Goal: Check status: Check status

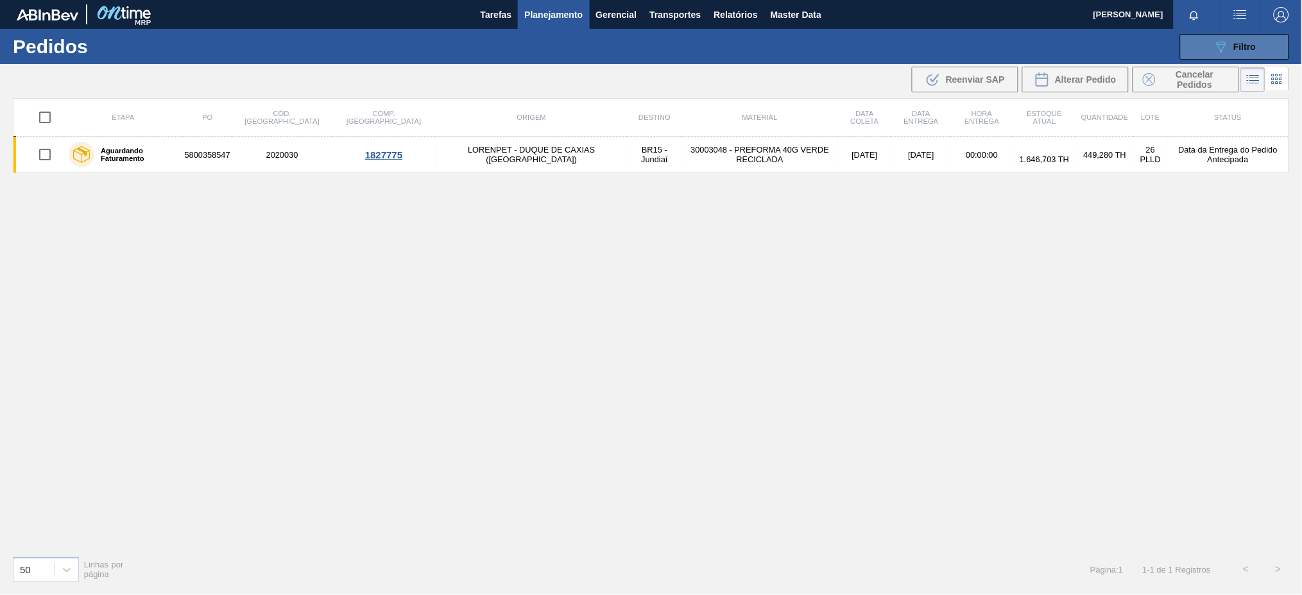
click at [1254, 46] on span "Filtro" at bounding box center [1245, 47] width 22 height 10
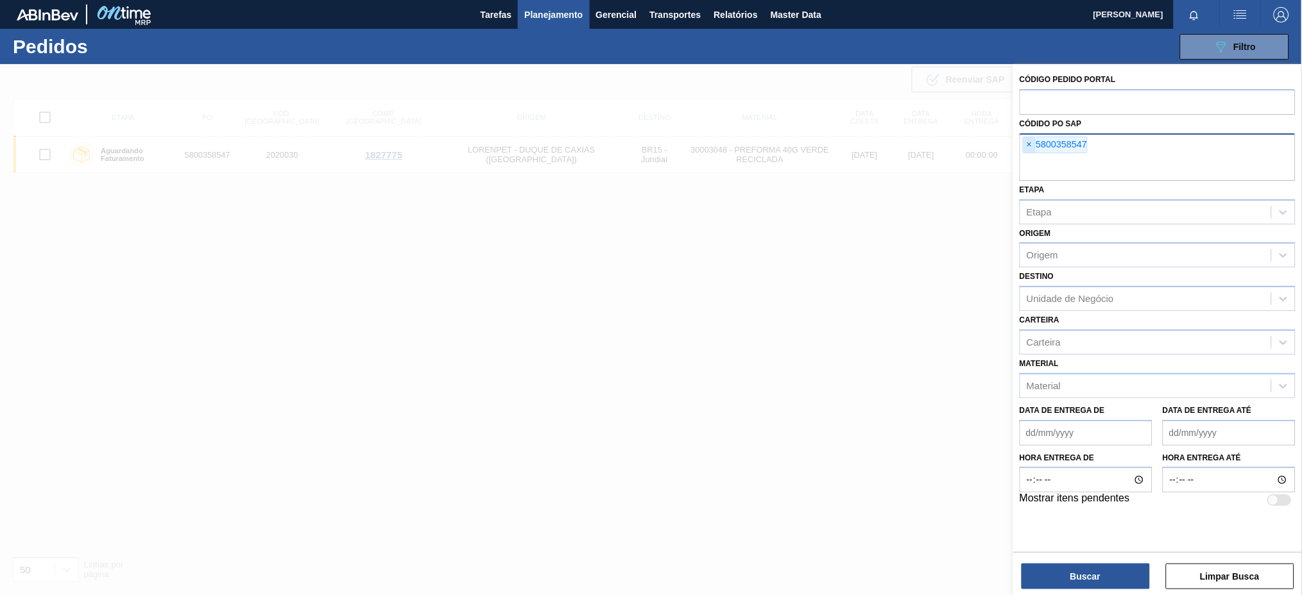
click at [1032, 139] on span "×" at bounding box center [1029, 144] width 12 height 15
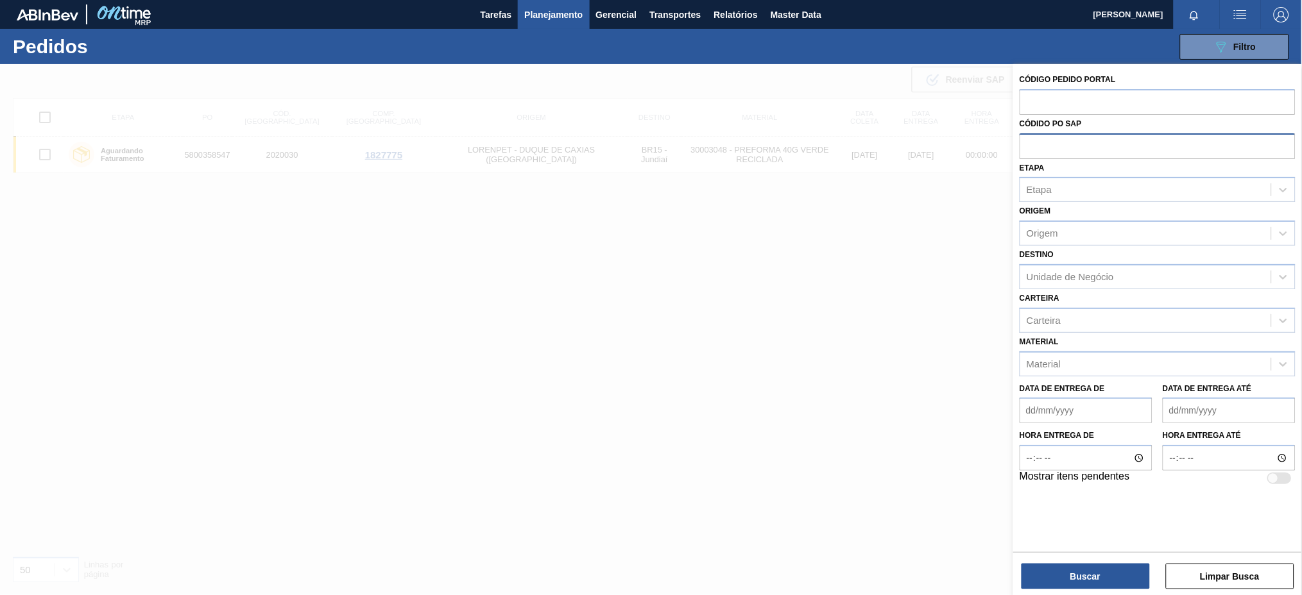
paste input "5800361329"
type input "5800361329"
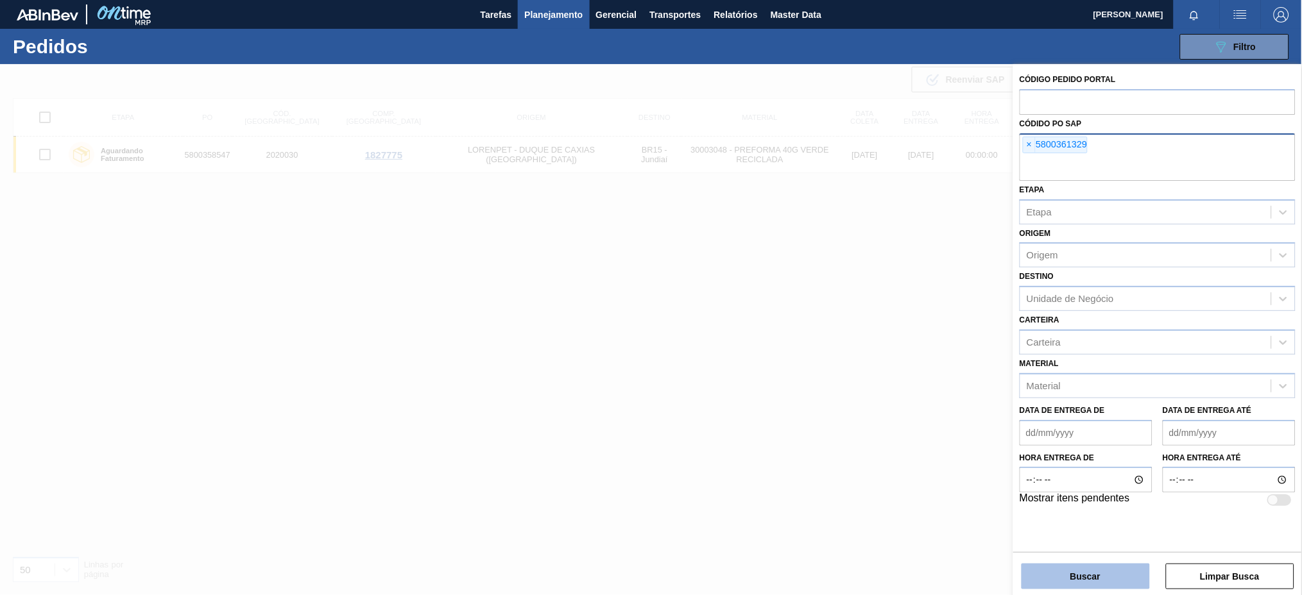
click at [1120, 581] on button "Buscar" at bounding box center [1085, 577] width 128 height 26
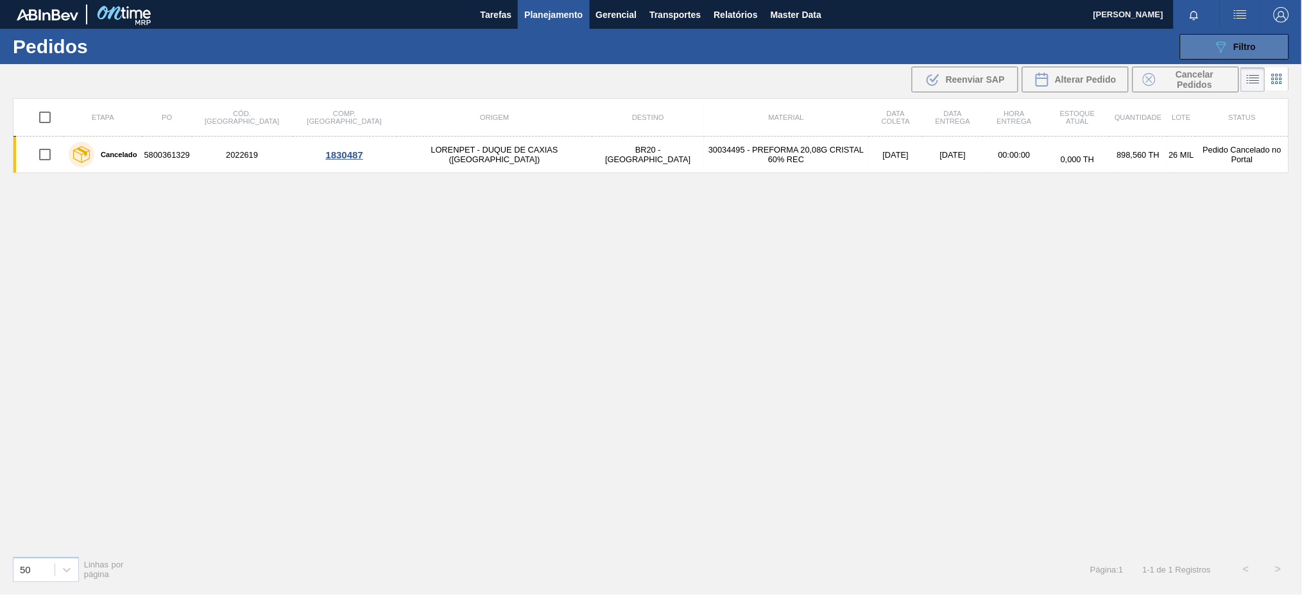
click at [1254, 48] on span "Filtro" at bounding box center [1245, 47] width 22 height 10
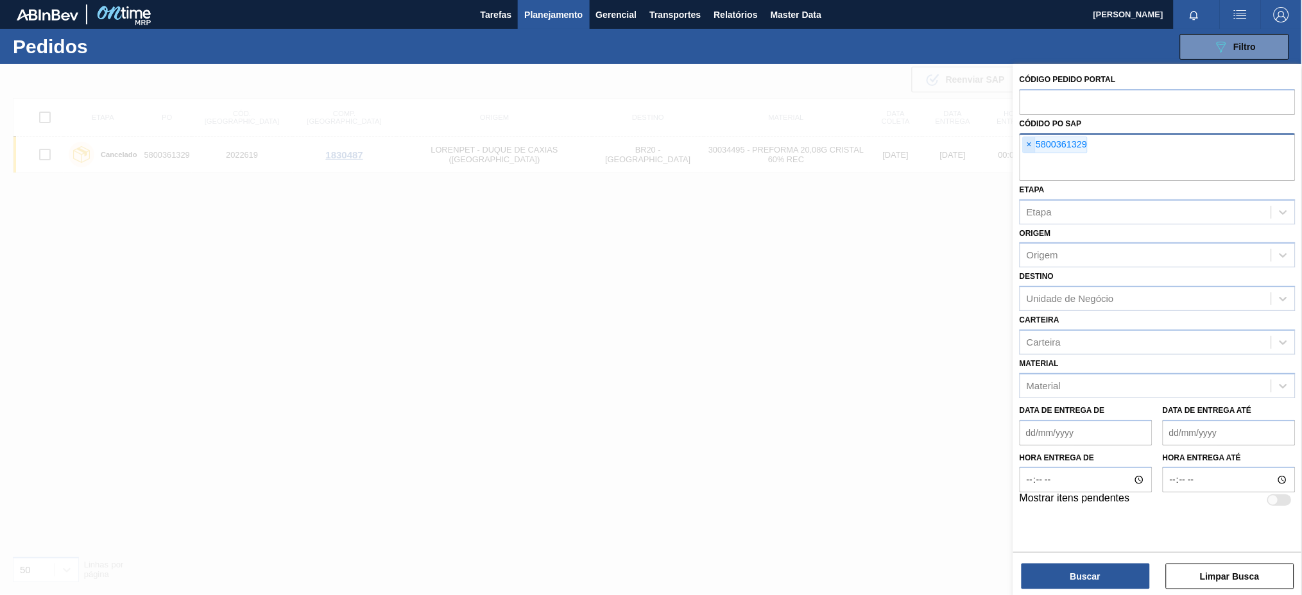
click at [1027, 147] on span "×" at bounding box center [1029, 144] width 12 height 15
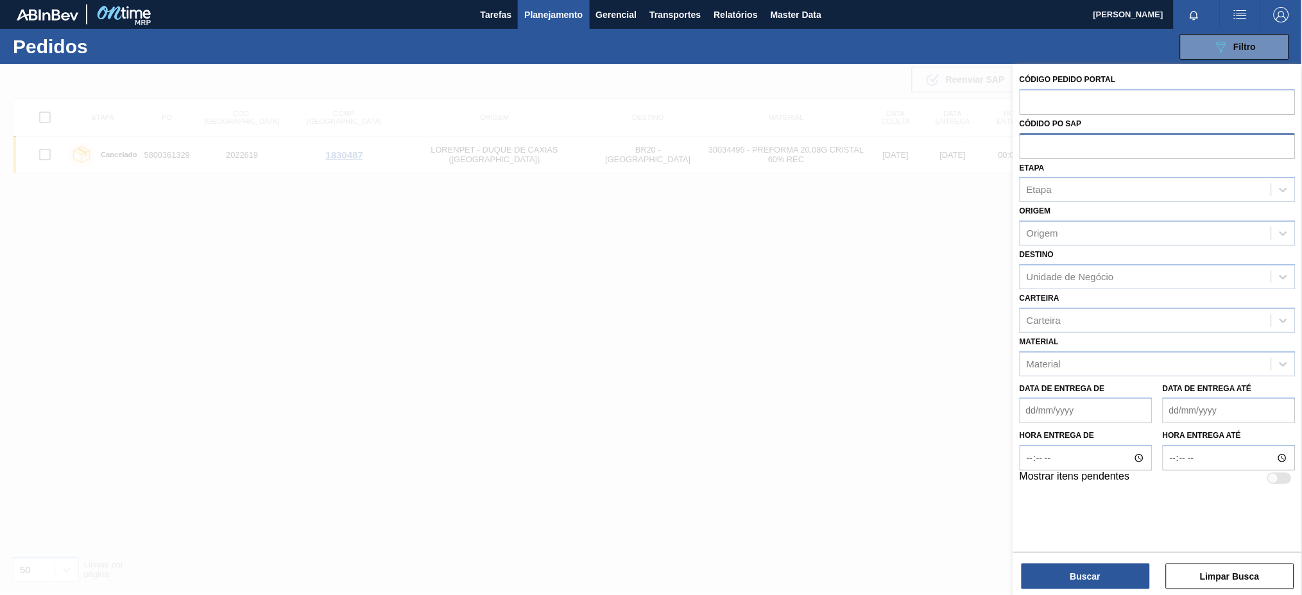
paste input "5800362481"
type input "5800362481"
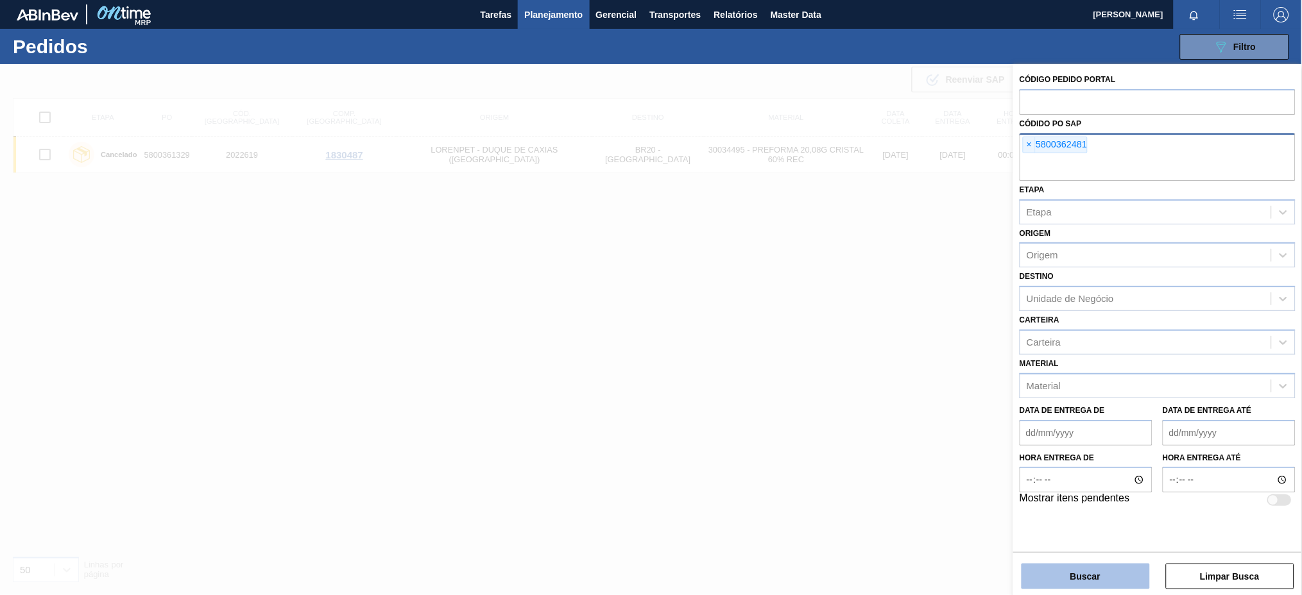
click at [1055, 572] on button "Buscar" at bounding box center [1085, 577] width 128 height 26
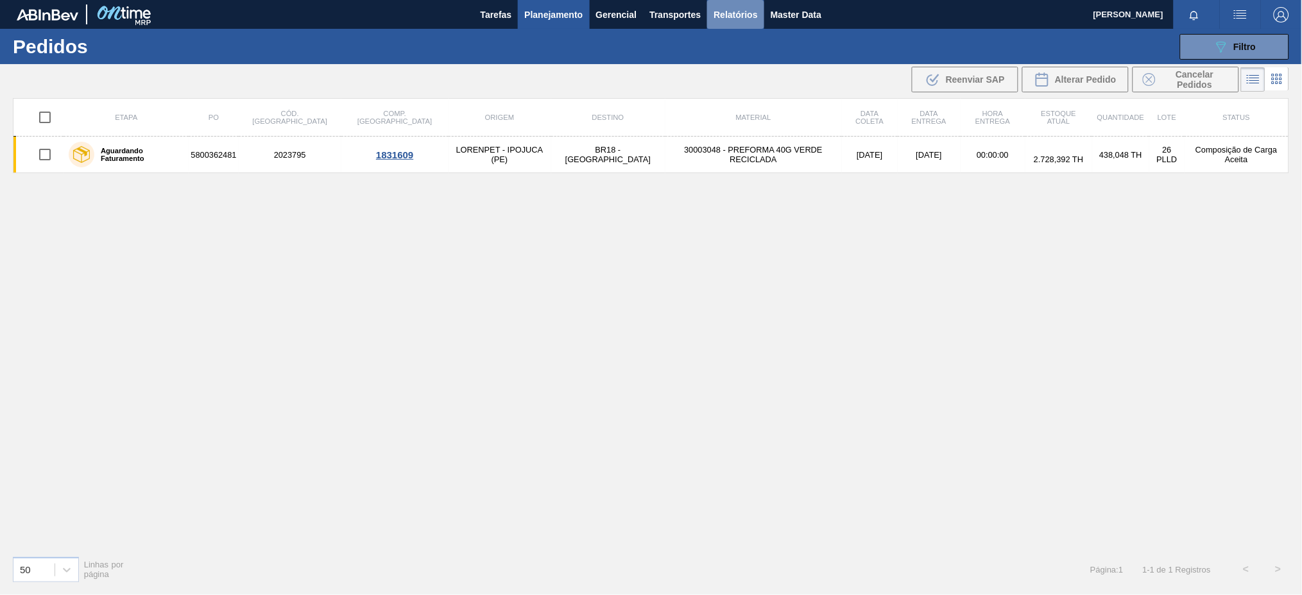
click at [733, 21] on span "Relatórios" at bounding box center [735, 14] width 44 height 15
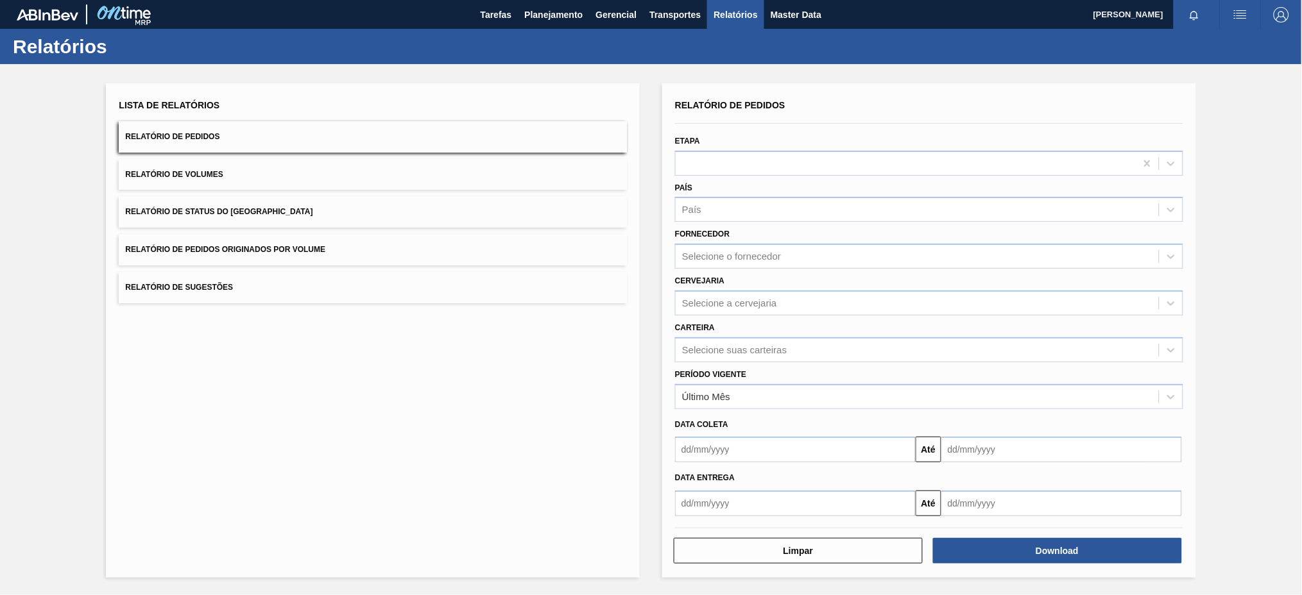
click at [408, 252] on button "Relatório de Pedidos Originados por Volume" at bounding box center [373, 249] width 508 height 31
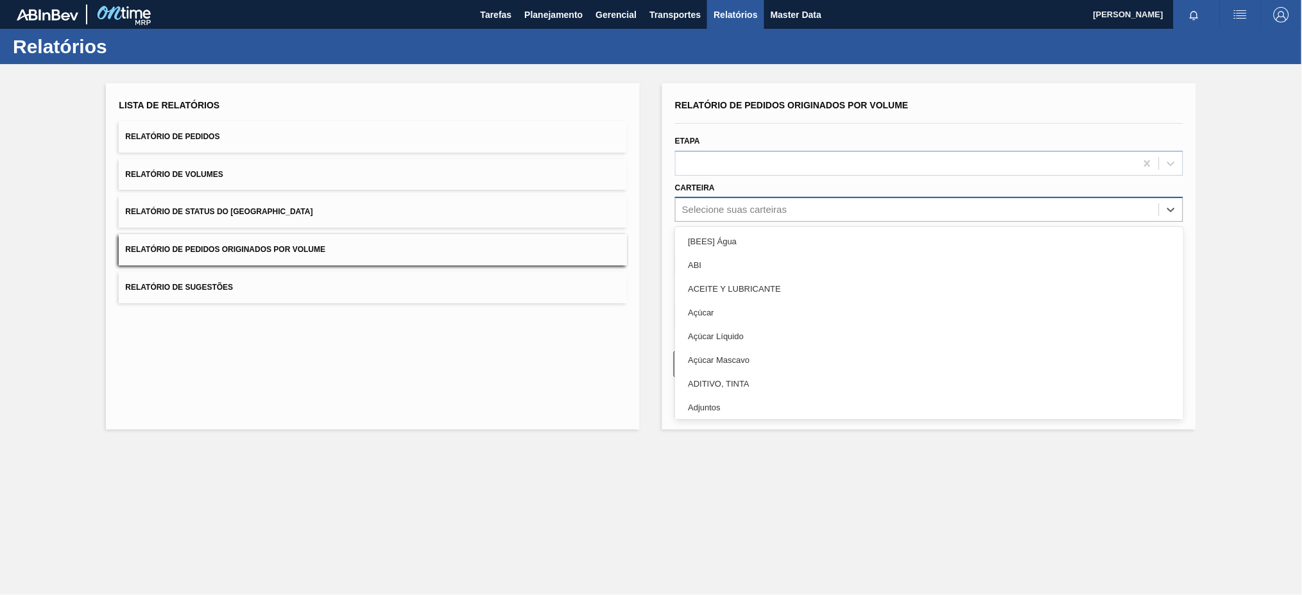
click at [755, 205] on div "Selecione suas carteiras" at bounding box center [734, 210] width 105 height 11
type input "pre"
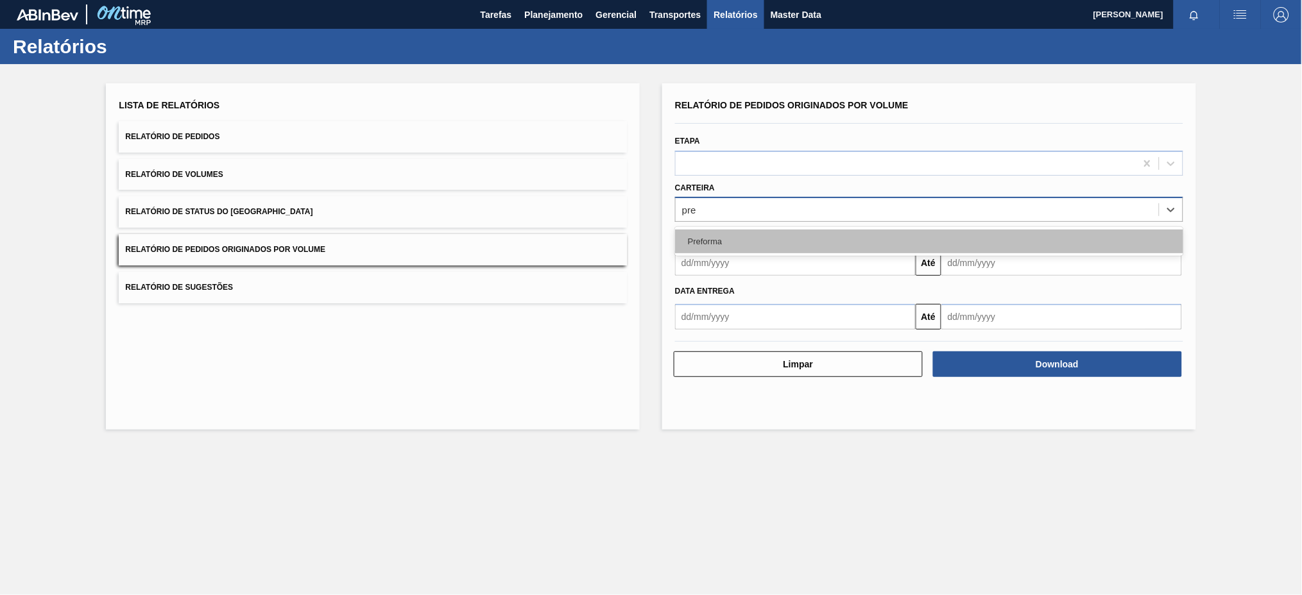
click at [746, 237] on div "Preforma" at bounding box center [929, 242] width 508 height 24
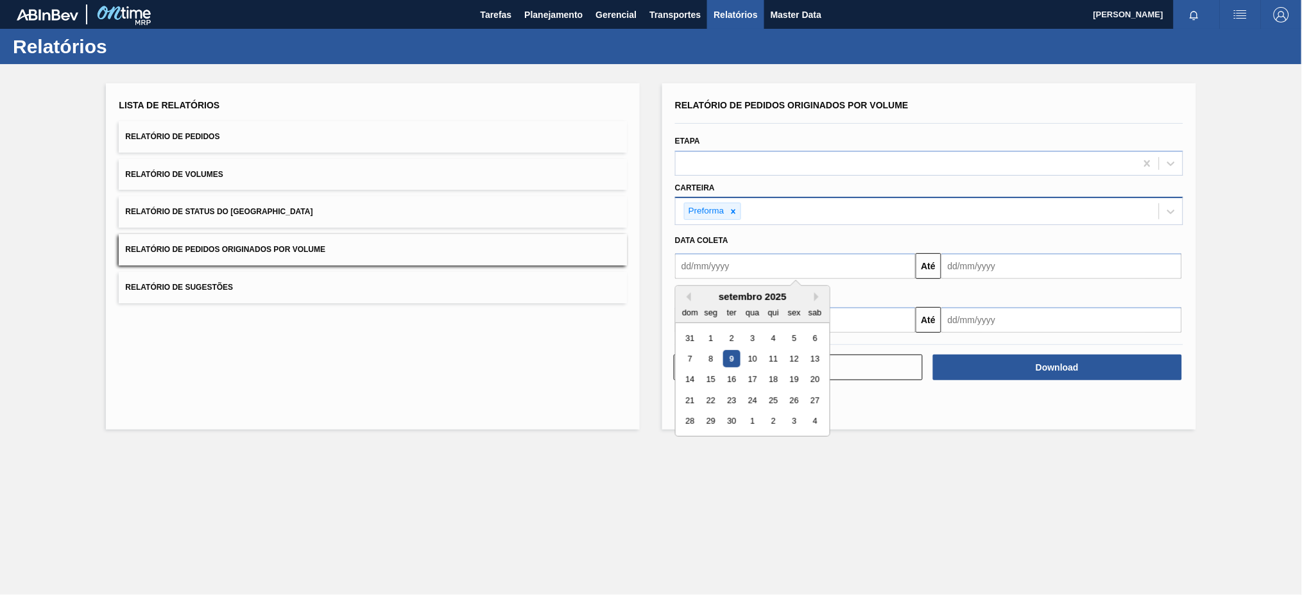
click at [737, 267] on input "text" at bounding box center [795, 266] width 241 height 26
click at [688, 295] on button "Previous Month" at bounding box center [686, 297] width 9 height 9
click at [690, 359] on div "3" at bounding box center [689, 358] width 17 height 17
type input "[DATE]"
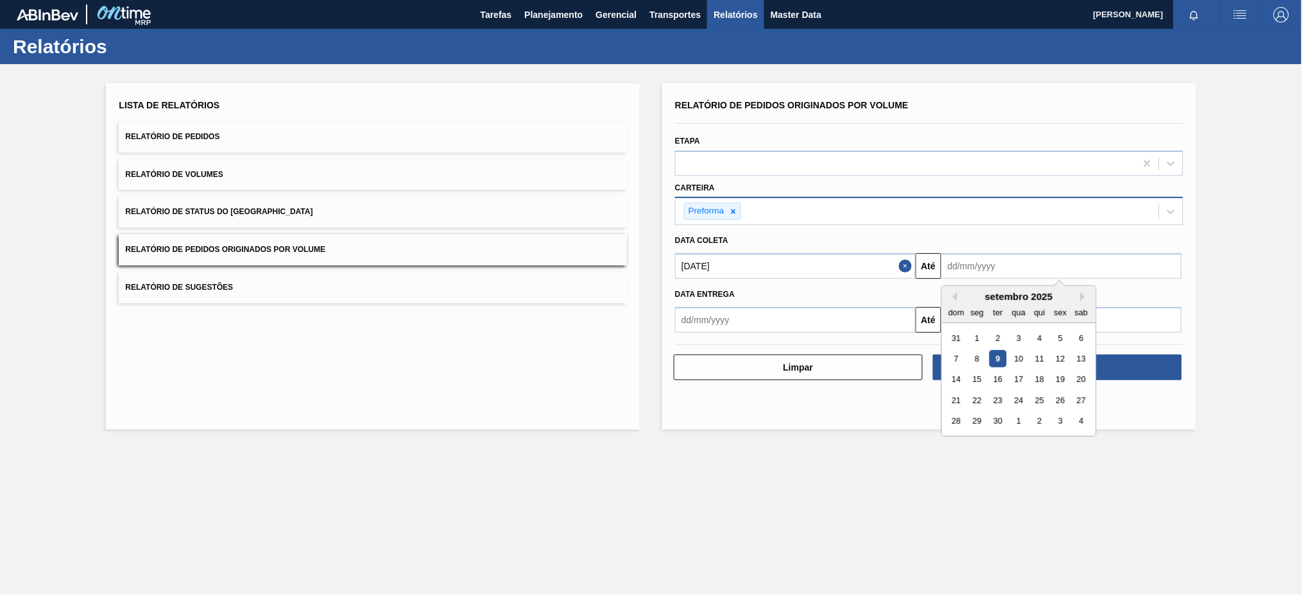
click at [999, 264] on input "text" at bounding box center [1061, 266] width 241 height 26
click at [991, 355] on div "9" at bounding box center [997, 358] width 17 height 17
type input "[DATE]"
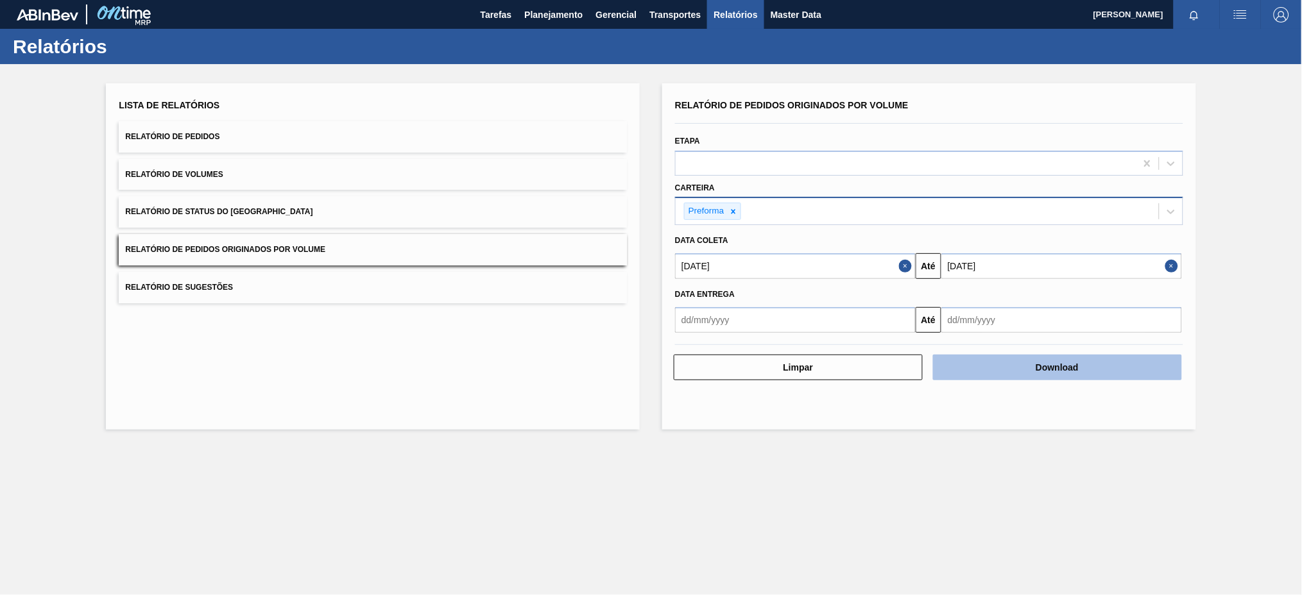
click at [1016, 364] on button "Download" at bounding box center [1057, 368] width 249 height 26
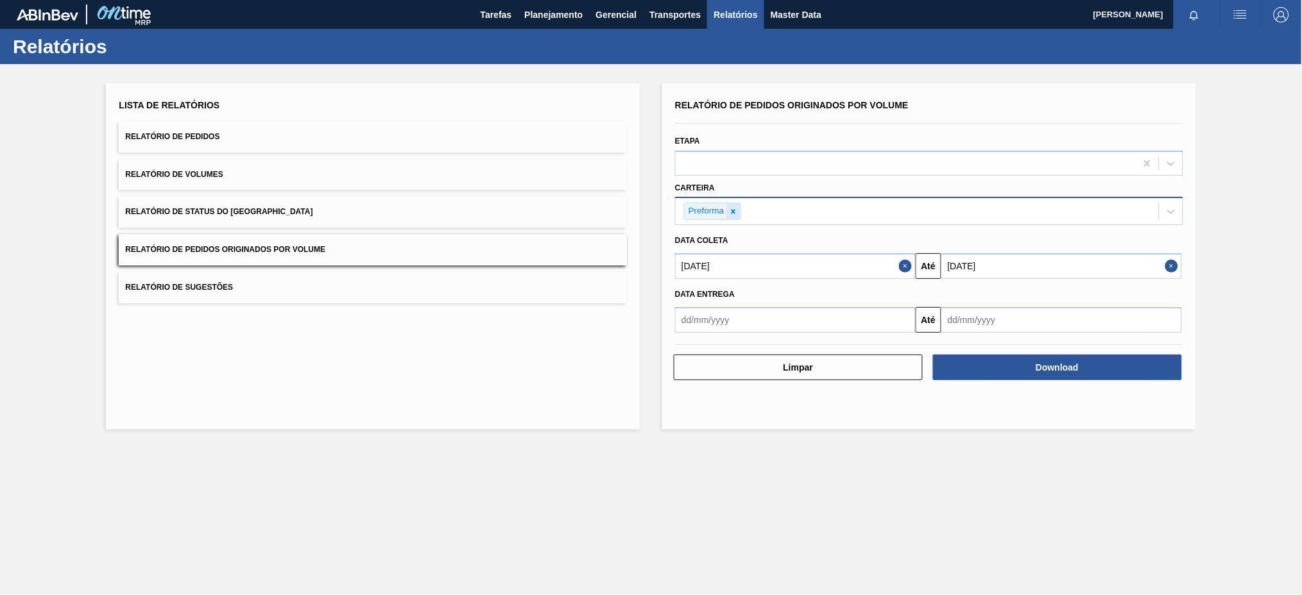
click at [735, 212] on icon at bounding box center [733, 211] width 9 height 9
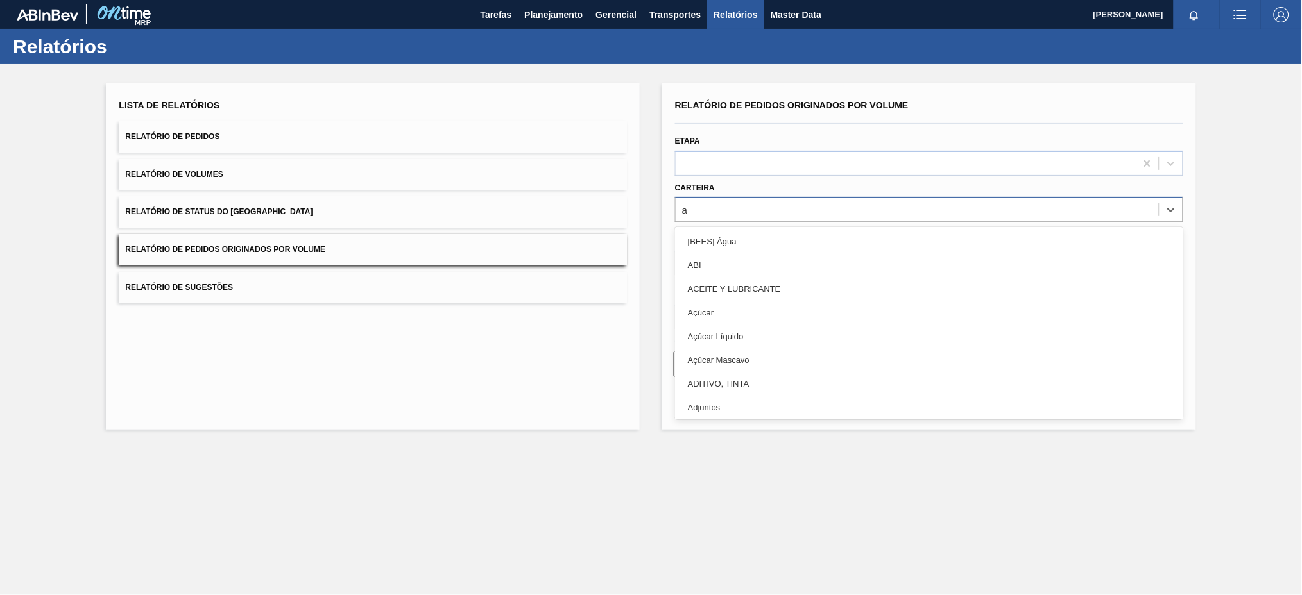
type input "aç"
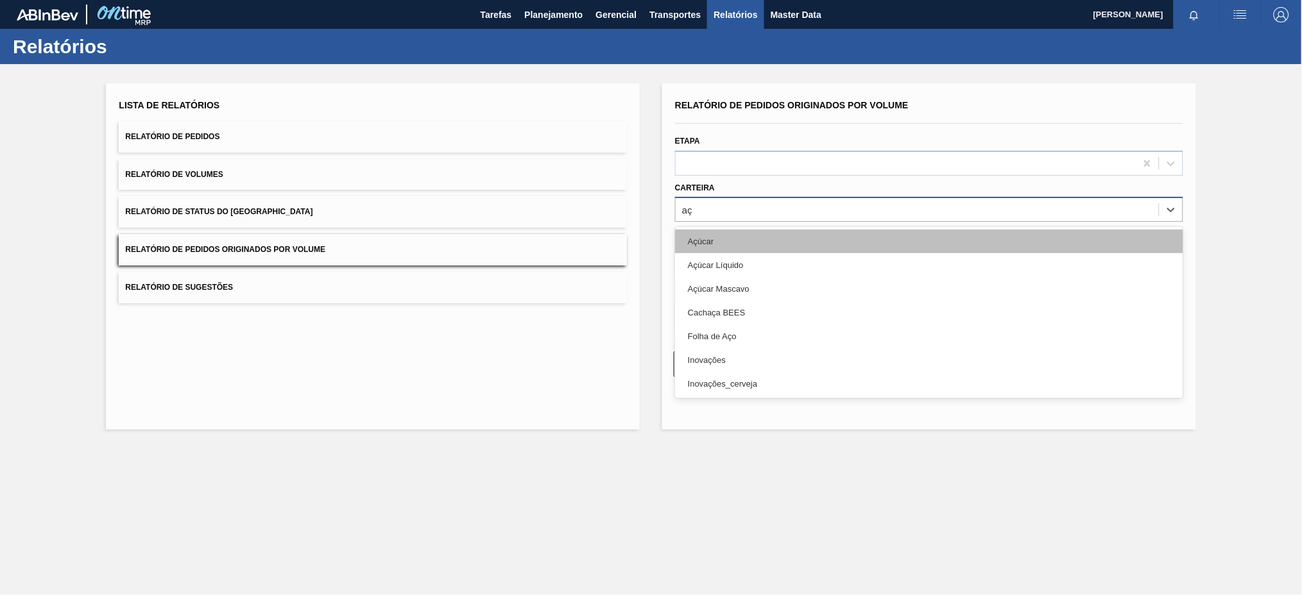
click at [696, 242] on div "Açúcar" at bounding box center [929, 242] width 508 height 24
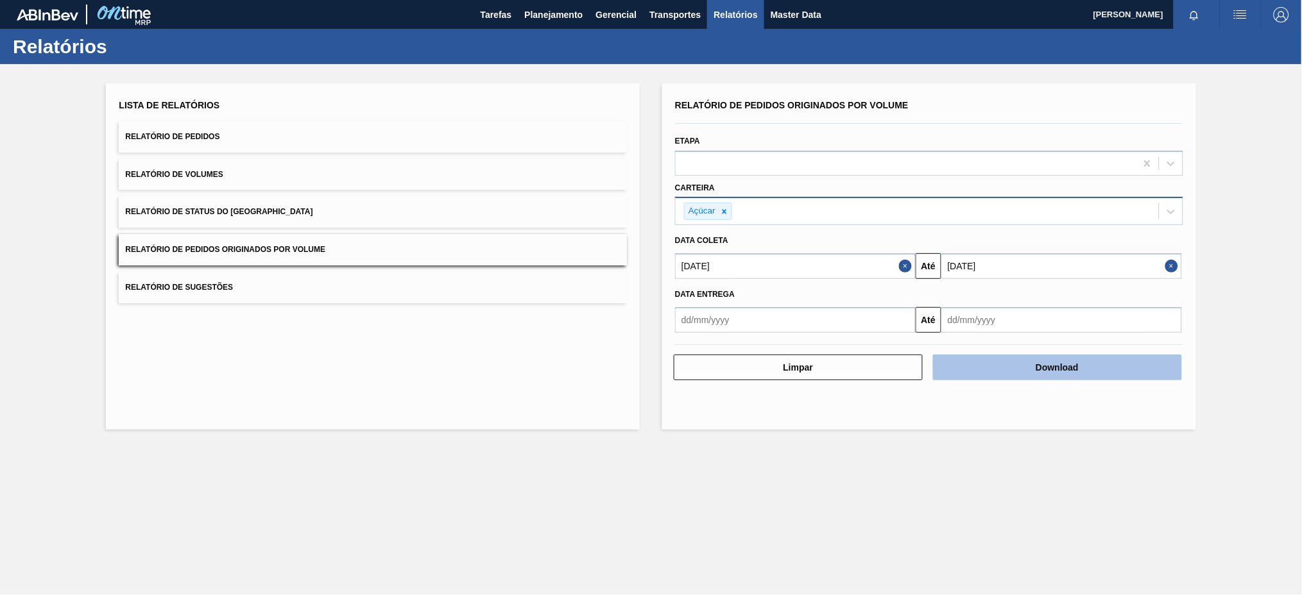
click at [1052, 371] on button "Download" at bounding box center [1057, 368] width 249 height 26
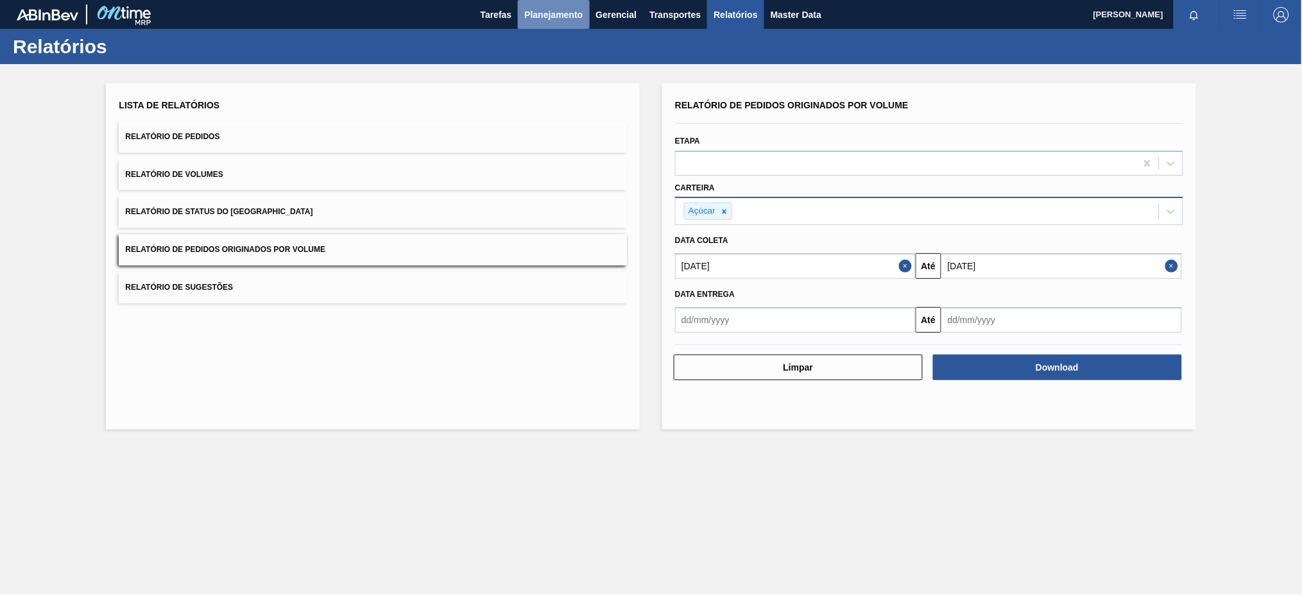
click at [540, 9] on span "Planejamento" at bounding box center [553, 14] width 58 height 15
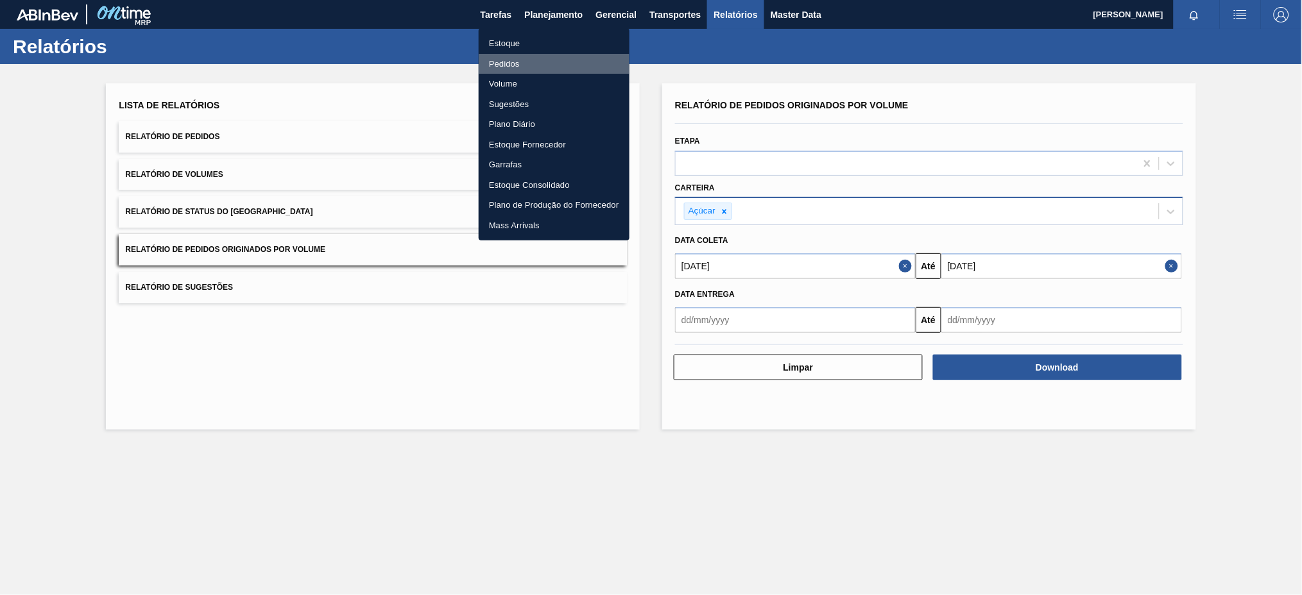
click at [505, 61] on li "Pedidos" at bounding box center [554, 64] width 151 height 21
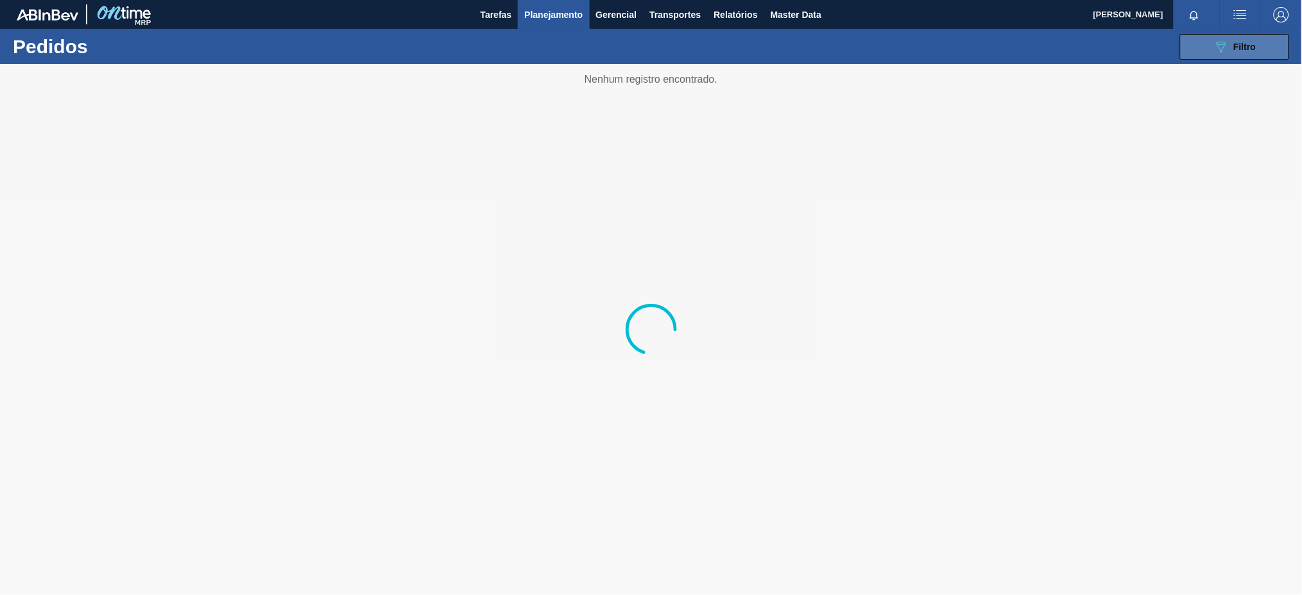
click at [1228, 44] on icon "089F7B8B-B2A5-4AFE-B5C0-19BA573D28AC" at bounding box center [1220, 46] width 15 height 15
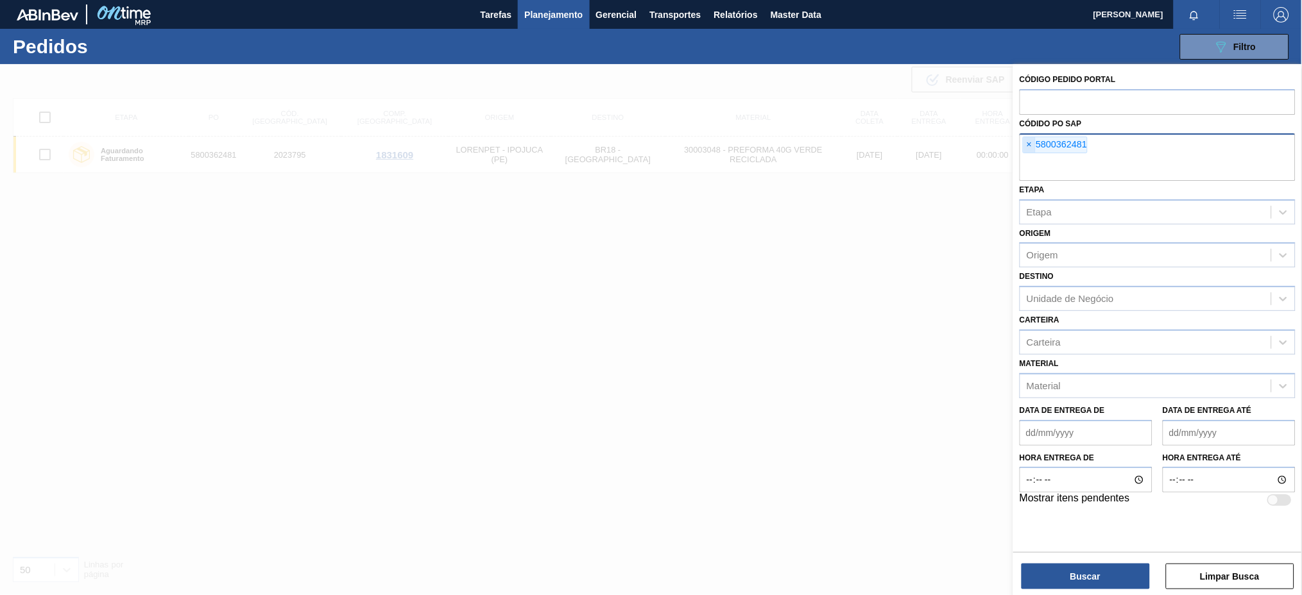
click at [1029, 139] on span "×" at bounding box center [1029, 144] width 12 height 15
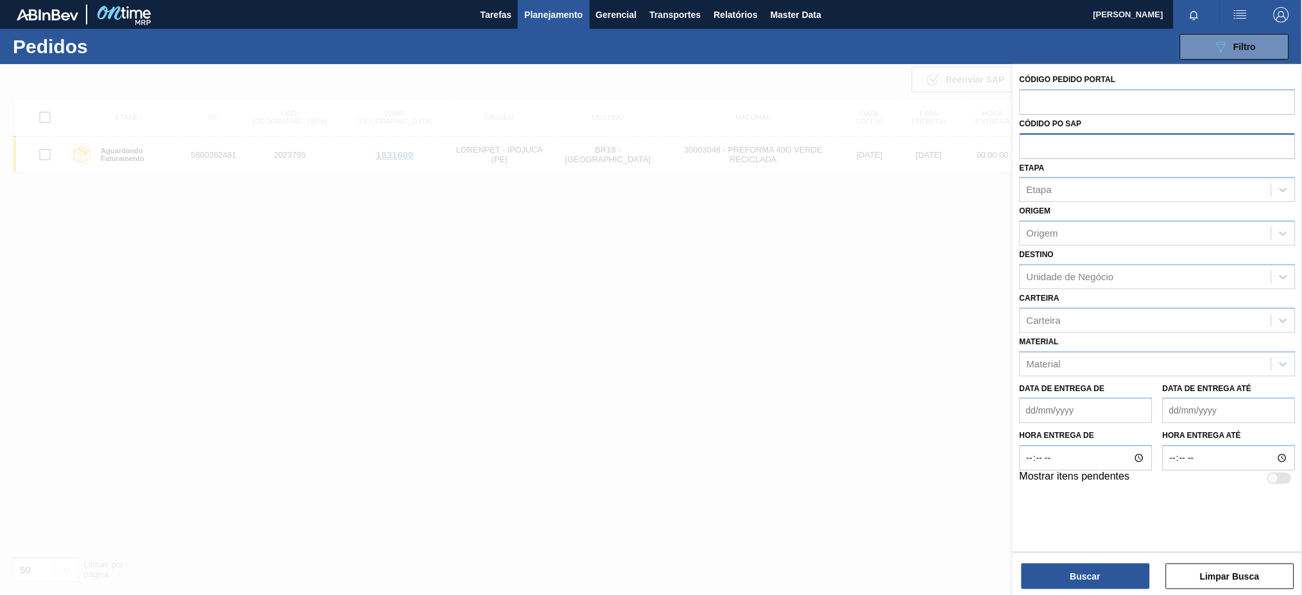
paste input "5800364930"
type input "5800364930"
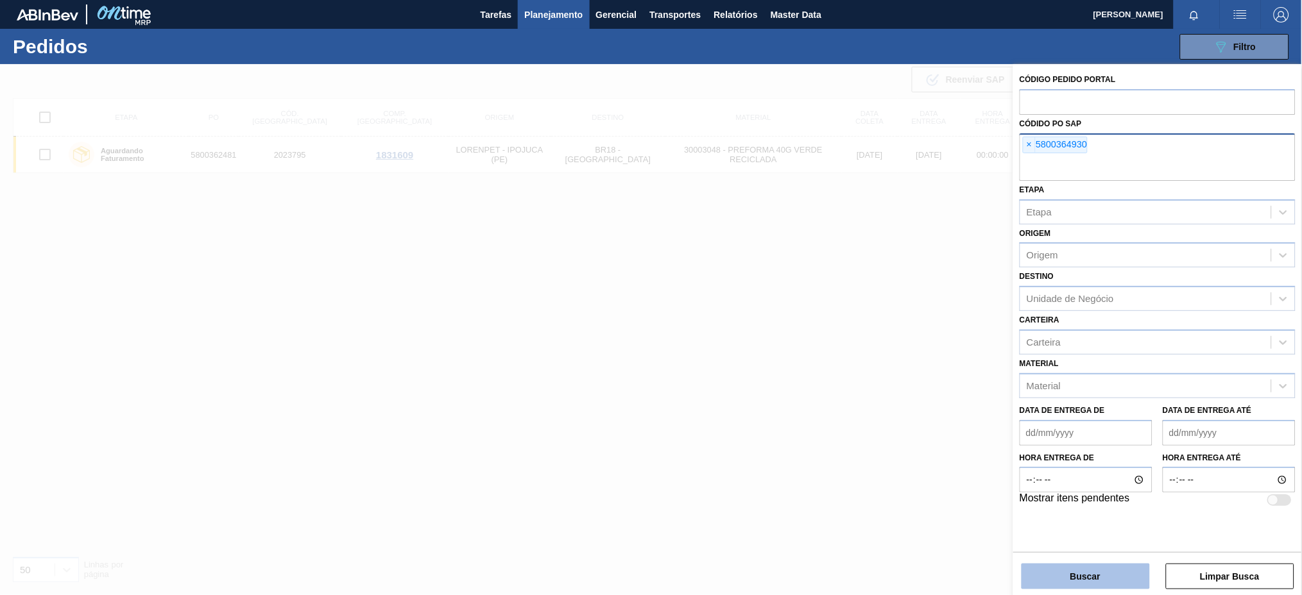
click at [1072, 570] on button "Buscar" at bounding box center [1085, 577] width 128 height 26
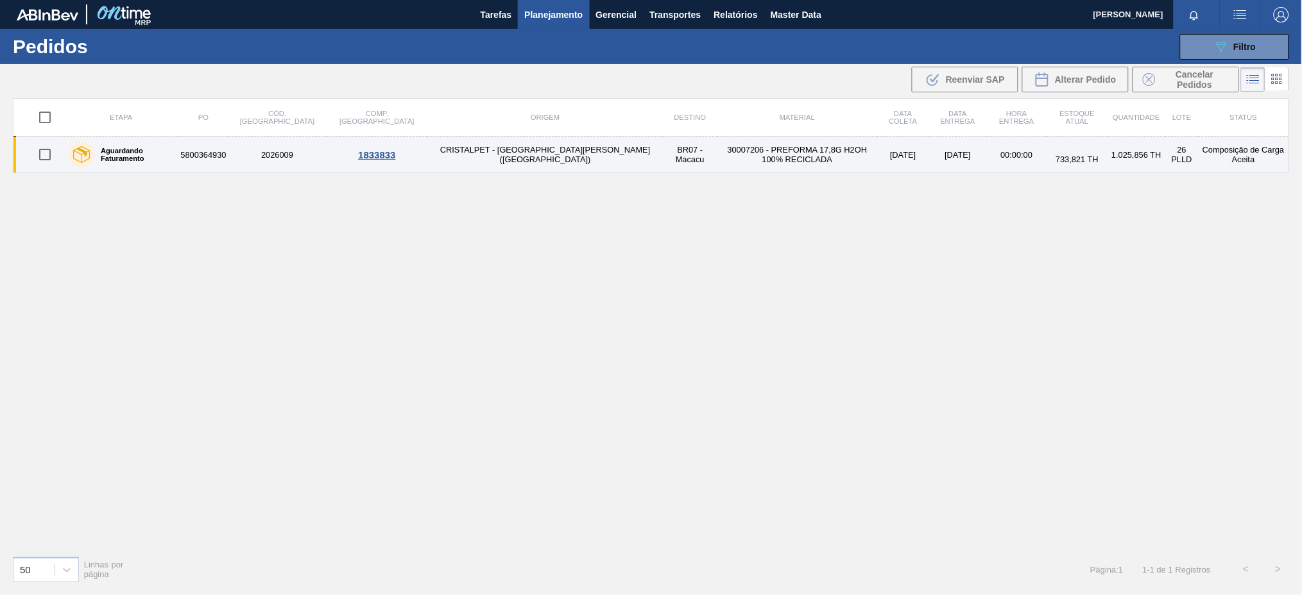
click at [223, 151] on td "5800364930" at bounding box center [202, 155] width 49 height 37
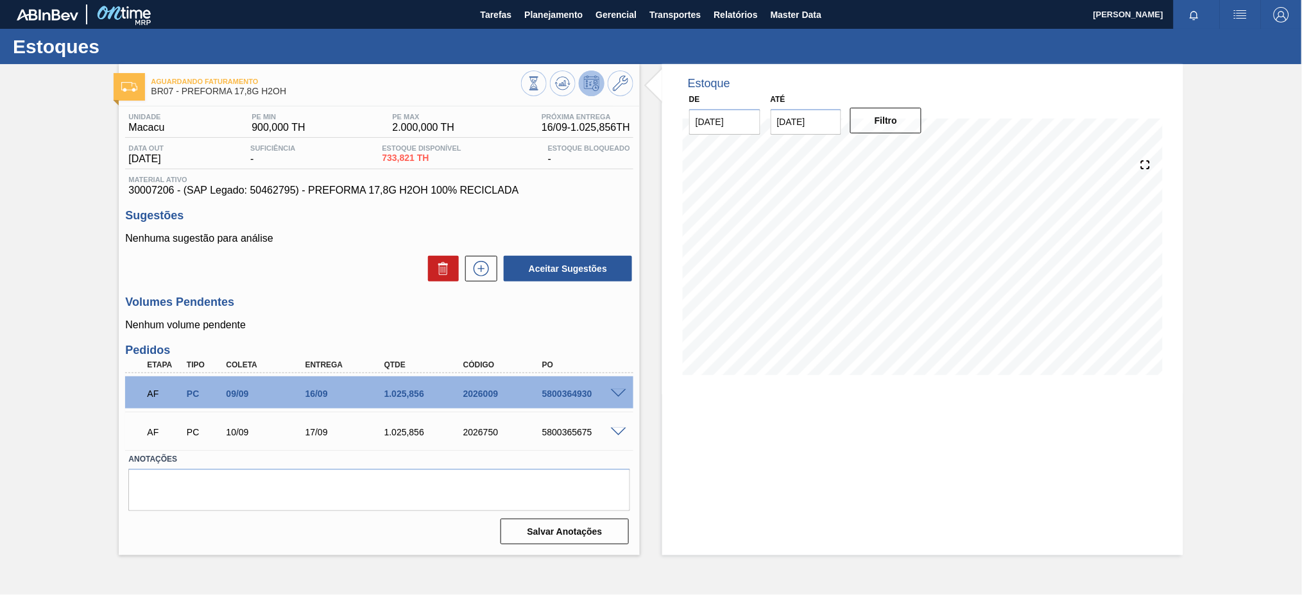
click at [617, 388] on div at bounding box center [621, 393] width 26 height 10
click at [617, 395] on span at bounding box center [618, 394] width 15 height 10
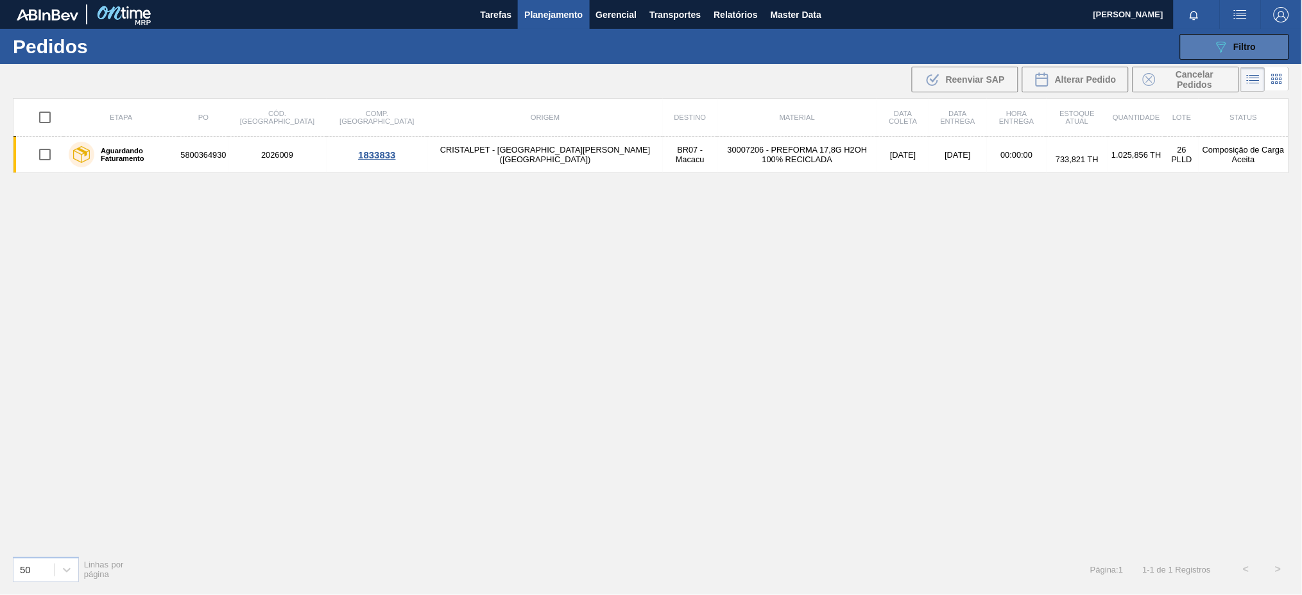
click at [1254, 39] on div "089F7B8B-B2A5-4AFE-B5C0-19BA573D28AC Filtro" at bounding box center [1234, 46] width 43 height 15
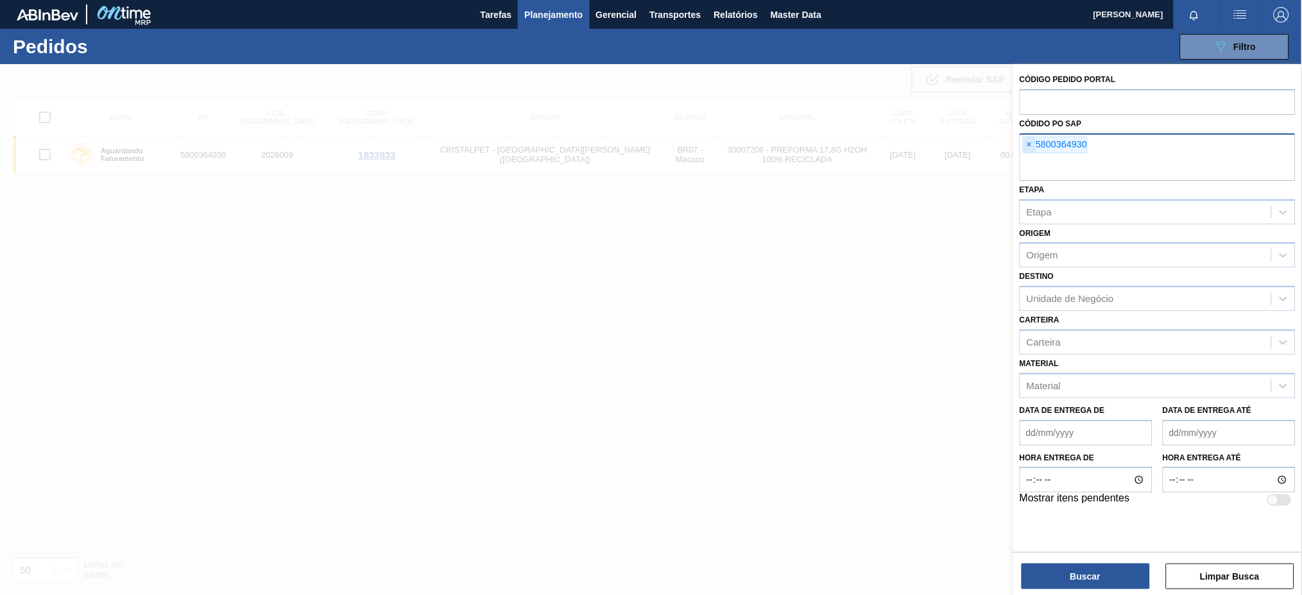
click at [1027, 148] on span "×" at bounding box center [1029, 144] width 12 height 15
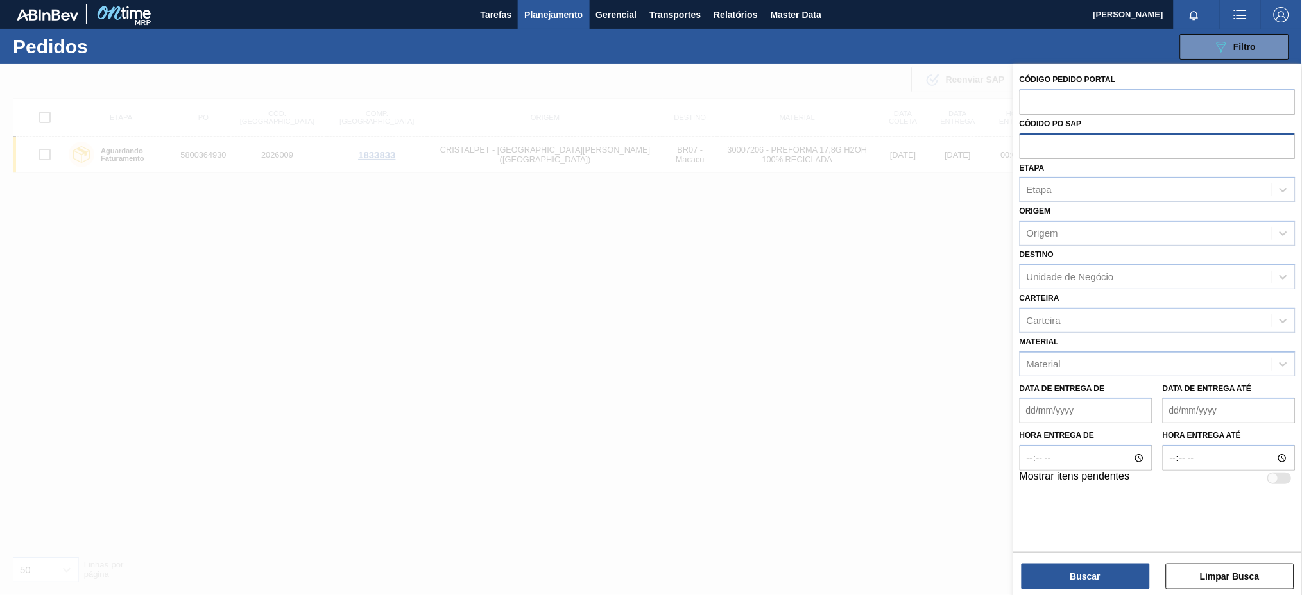
paste input "5800360529"
type input "5800360529"
click at [1068, 578] on button "Buscar" at bounding box center [1085, 577] width 128 height 26
